Goal: Task Accomplishment & Management: Use online tool/utility

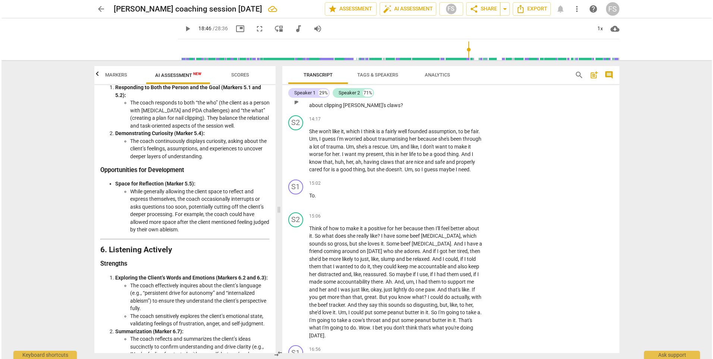
scroll to position [2761, 0]
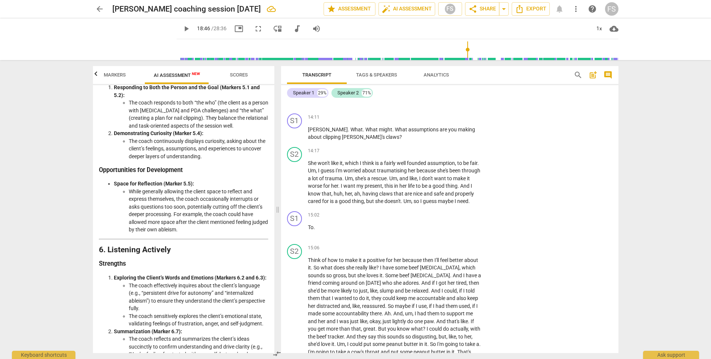
click at [624, 128] on div "Transcript Tags & Speakers Analytics search post_add comment Speaker 1 29% Spea…" at bounding box center [451, 209] width 346 height 299
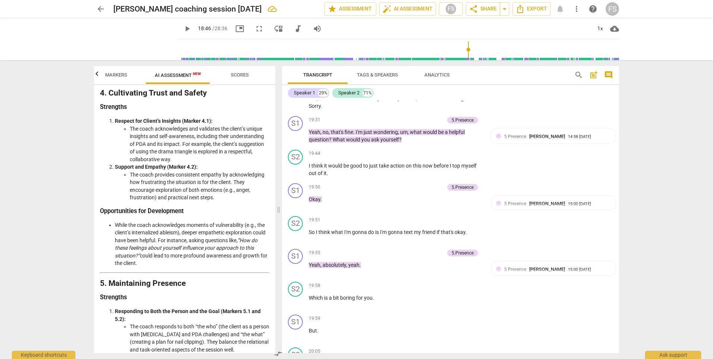
scroll to position [3433, 0]
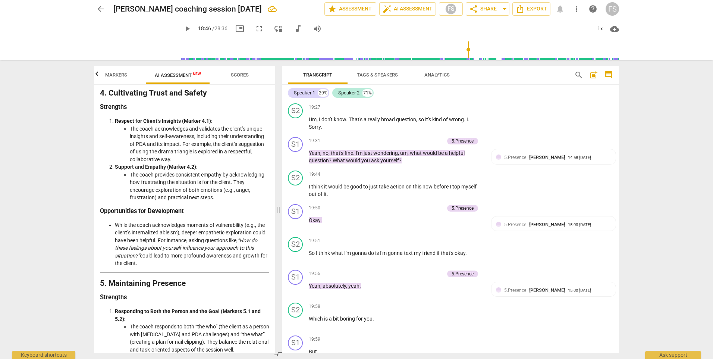
click at [118, 74] on span "Markers" at bounding box center [116, 75] width 22 height 6
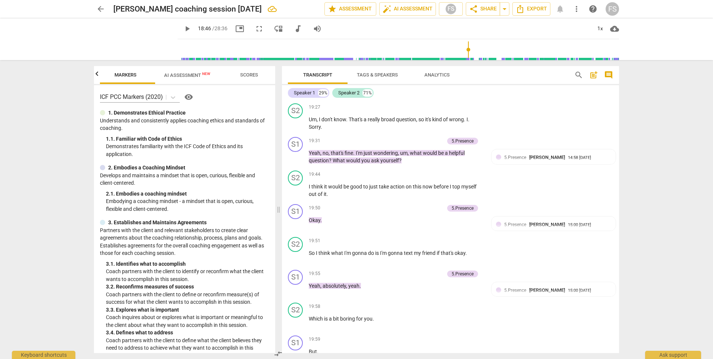
scroll to position [0, 60]
click at [98, 76] on icon "button" at bounding box center [97, 73] width 3 height 4
click at [138, 69] on button "Outcomes" at bounding box center [130, 75] width 60 height 18
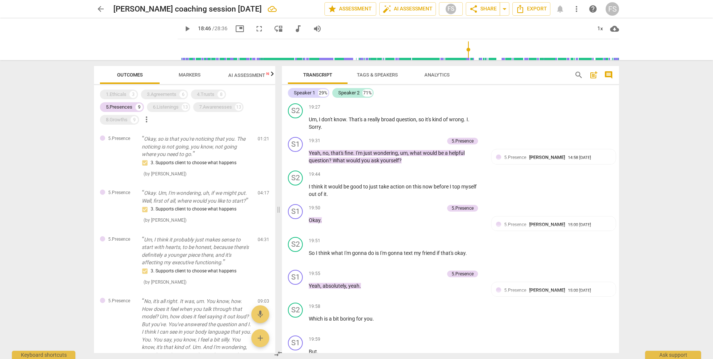
click at [121, 100] on div "1.Ethicals 3 3.Agreements 6 4.Trusts 8 5.Presences 9 6.Listenings 13 7.Awarenes…" at bounding box center [187, 107] width 175 height 38
click at [128, 107] on div "5.Presences" at bounding box center [119, 106] width 26 height 7
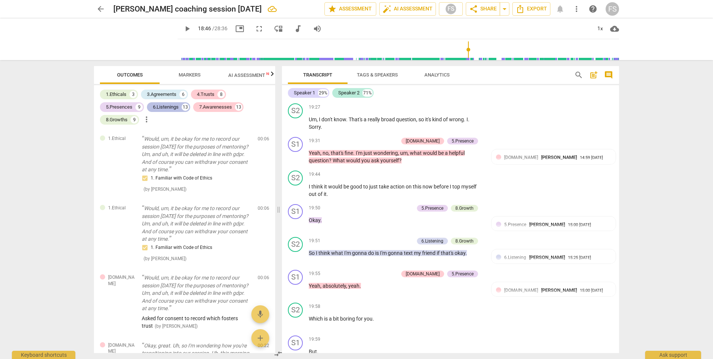
click at [163, 107] on div "6.Listenings" at bounding box center [166, 106] width 26 height 7
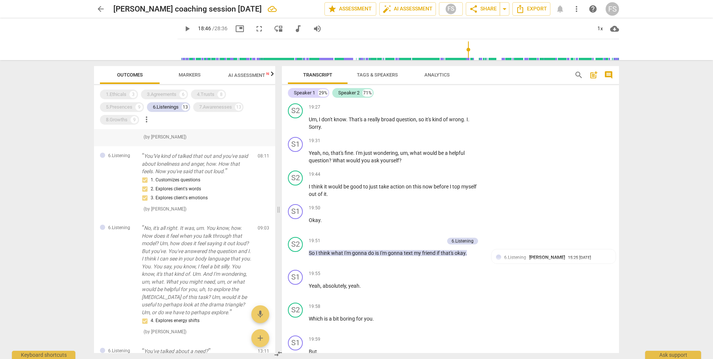
scroll to position [560, 0]
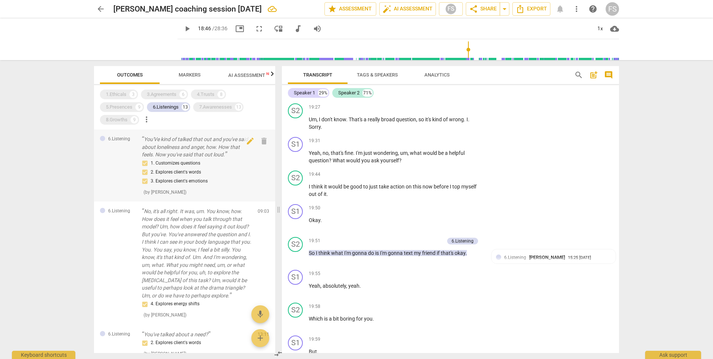
click at [205, 159] on p "You'Ve kind of talked that out and you've said about loneliness and anger, how.…" at bounding box center [197, 146] width 110 height 23
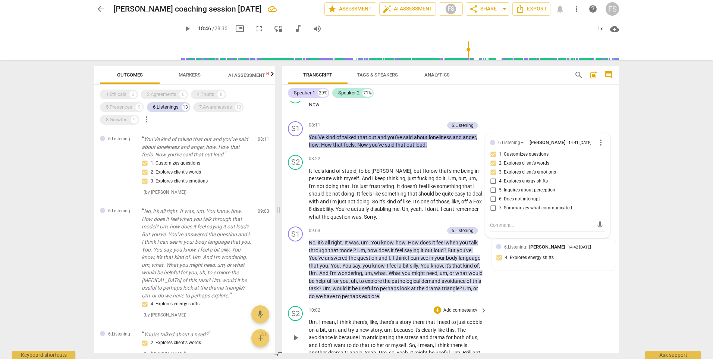
scroll to position [1820, 0]
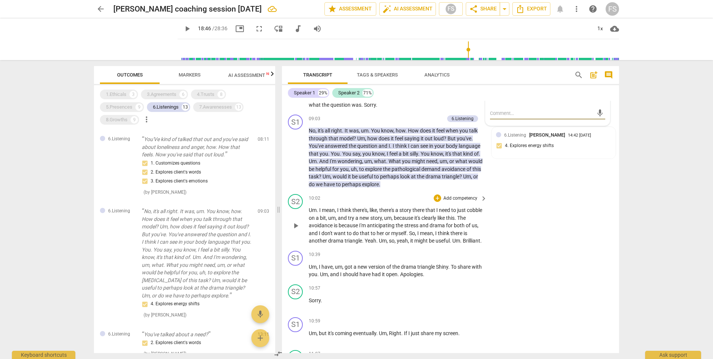
click at [390, 198] on div "10:02 + Add competency keyboard_arrow_right" at bounding box center [398, 198] width 179 height 8
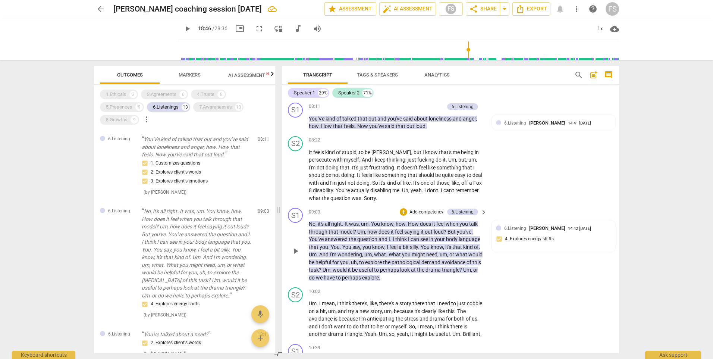
scroll to position [1720, 0]
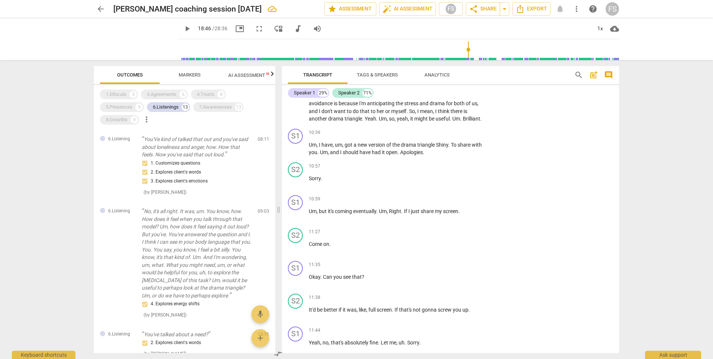
type input "1126"
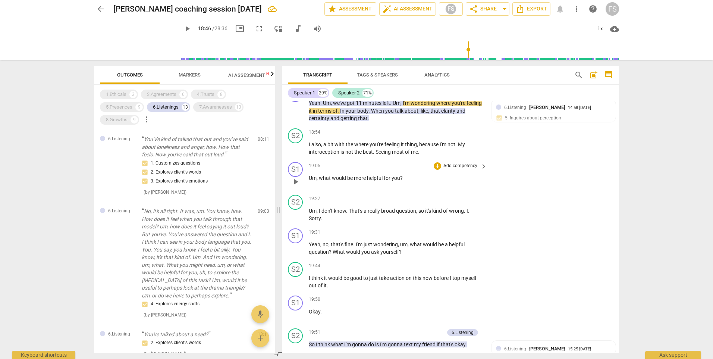
scroll to position [3324, 0]
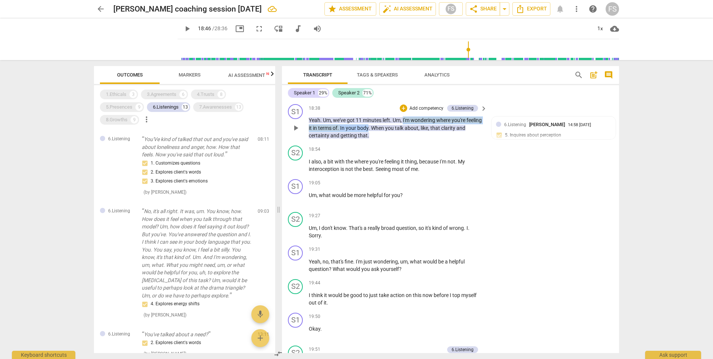
drag, startPoint x: 405, startPoint y: 149, endPoint x: 385, endPoint y: 159, distance: 21.9
click at [385, 140] on p "Yeah . Um , we've got 11 minutes left . Um , I'm wondering where you're feeling…" at bounding box center [396, 127] width 175 height 23
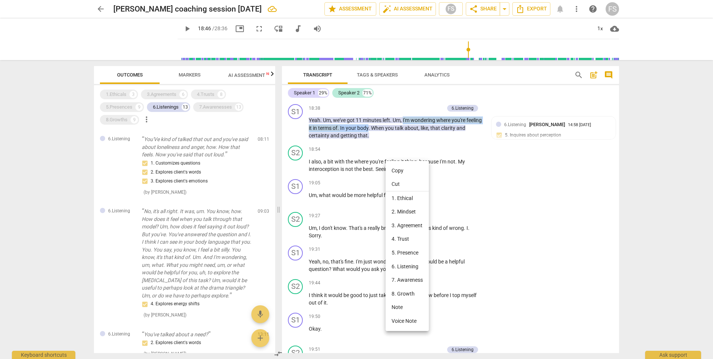
click at [398, 169] on li "Copy" at bounding box center [407, 171] width 43 height 14
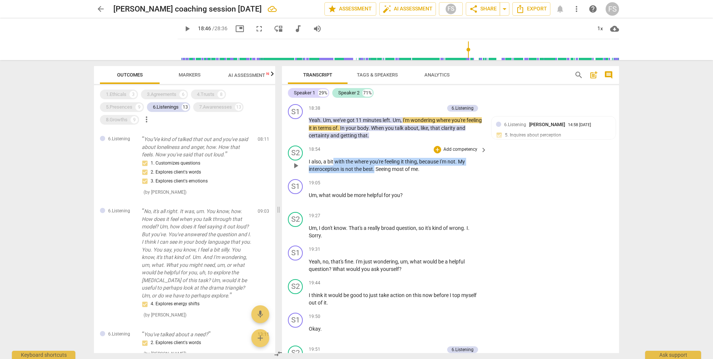
drag, startPoint x: 334, startPoint y: 190, endPoint x: 375, endPoint y: 200, distance: 42.2
click at [375, 173] on p "I also , a bit with the where you're feeling it thing , because I'm not . My in…" at bounding box center [396, 165] width 175 height 15
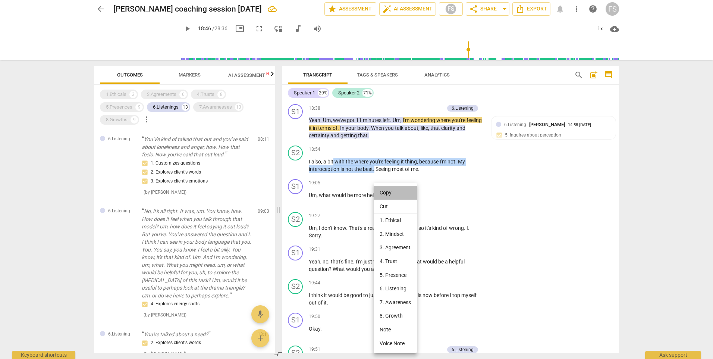
click at [392, 194] on li "Copy" at bounding box center [395, 193] width 43 height 14
copy p "with the where you're feeling it thing , because I'm not . My interoception is …"
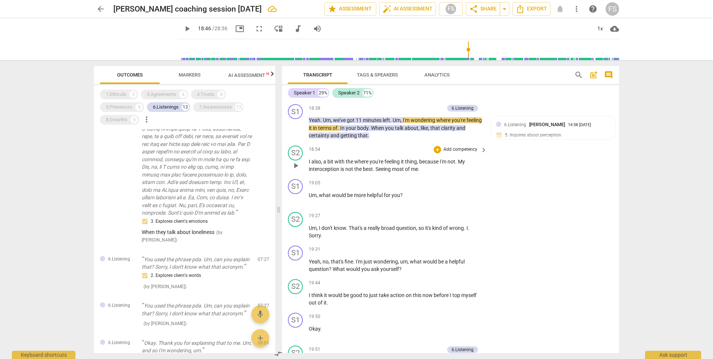
scroll to position [187, 0]
